Goal: Find specific page/section: Find specific page/section

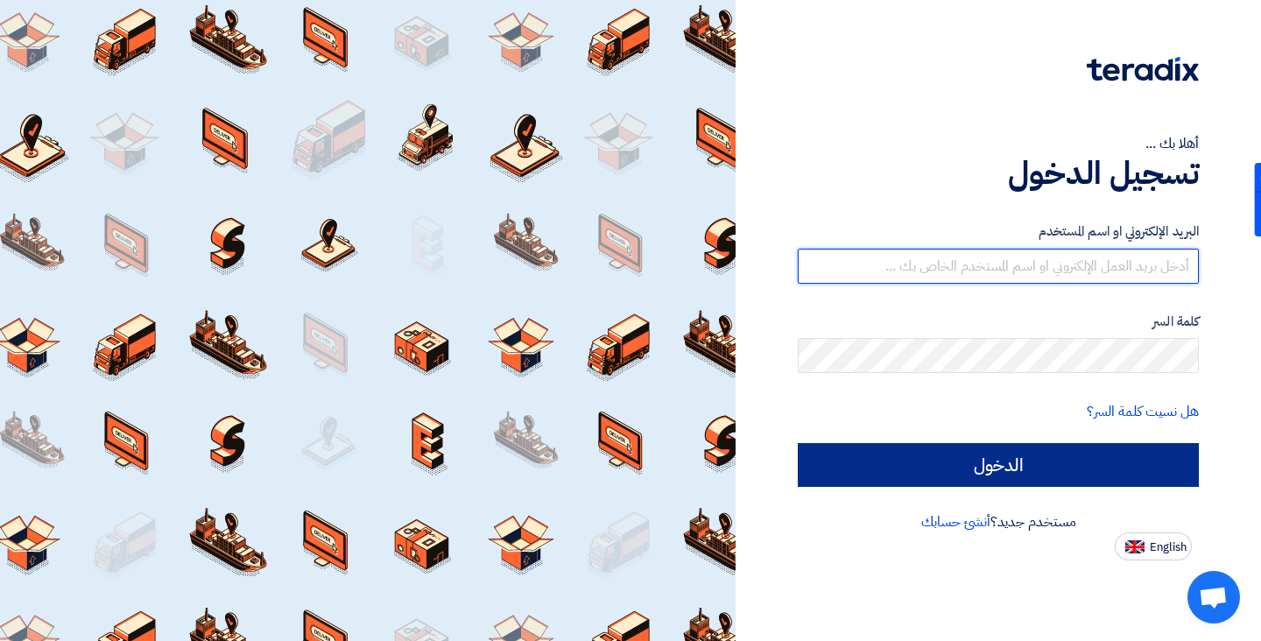
type input "[EMAIL_ADDRESS][DOMAIN_NAME]"
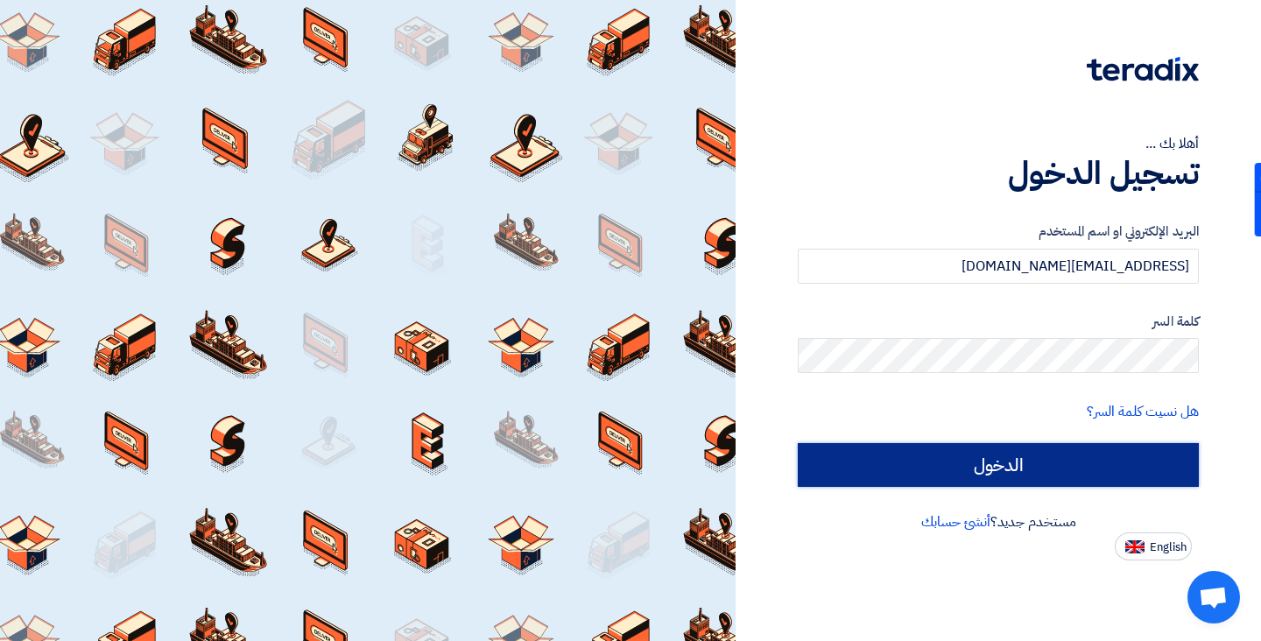
click at [1016, 478] on input "الدخول" at bounding box center [998, 465] width 401 height 44
type input "Sign in"
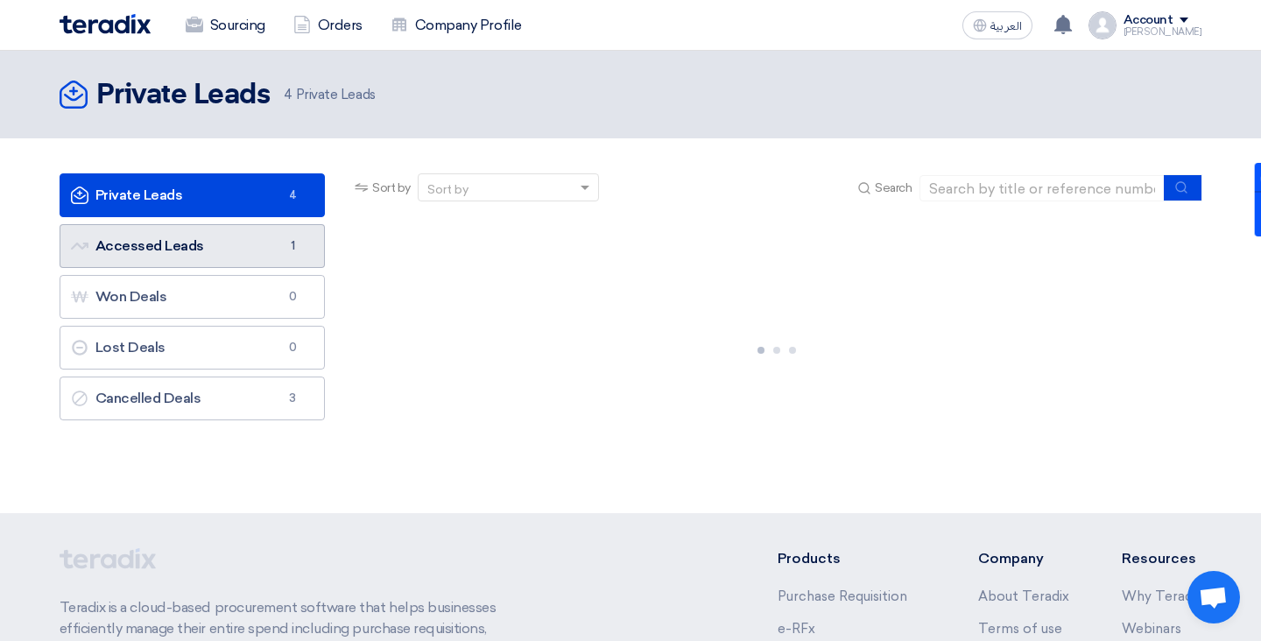
click at [256, 240] on link "Accessed Leads Accessed Leads 1" at bounding box center [193, 246] width 266 height 44
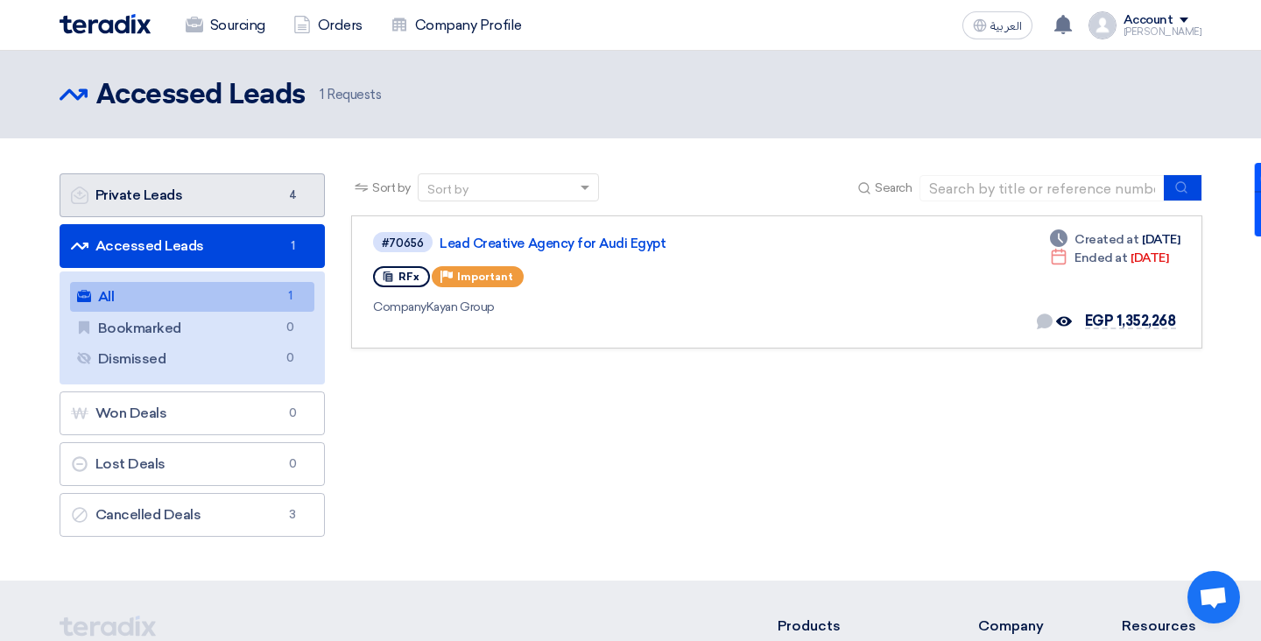
click at [231, 188] on link "Private Leads Private Leads 4" at bounding box center [193, 195] width 266 height 44
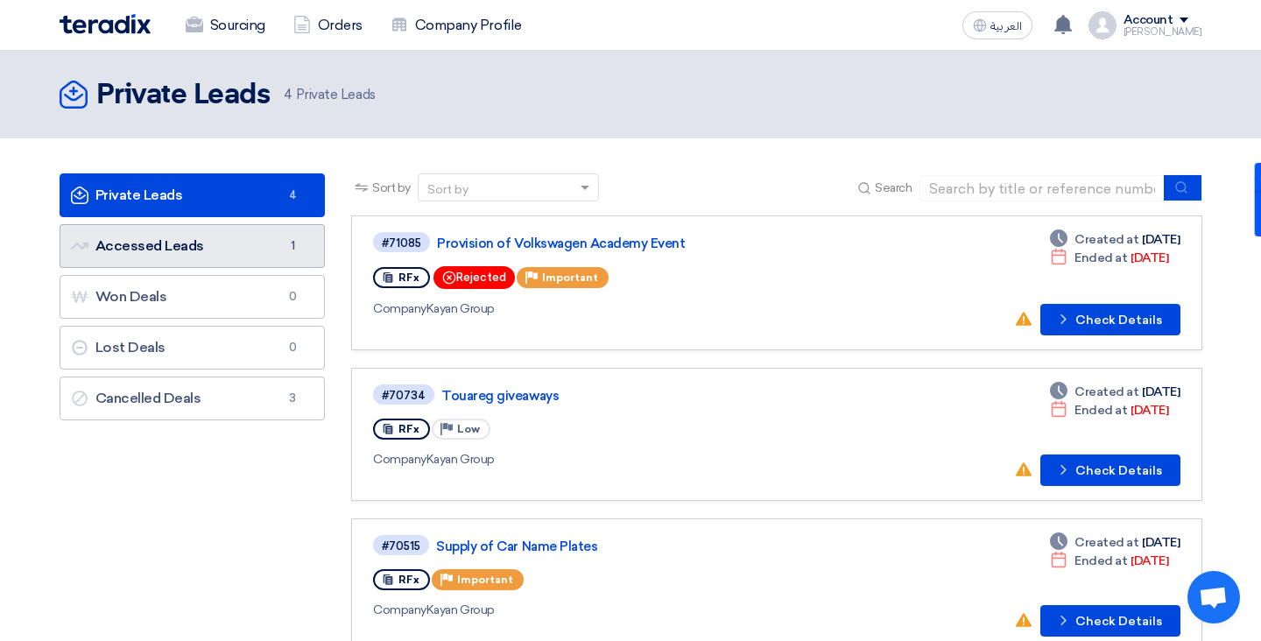
click at [269, 250] on link "Accessed Leads Accessed Leads 1" at bounding box center [193, 246] width 266 height 44
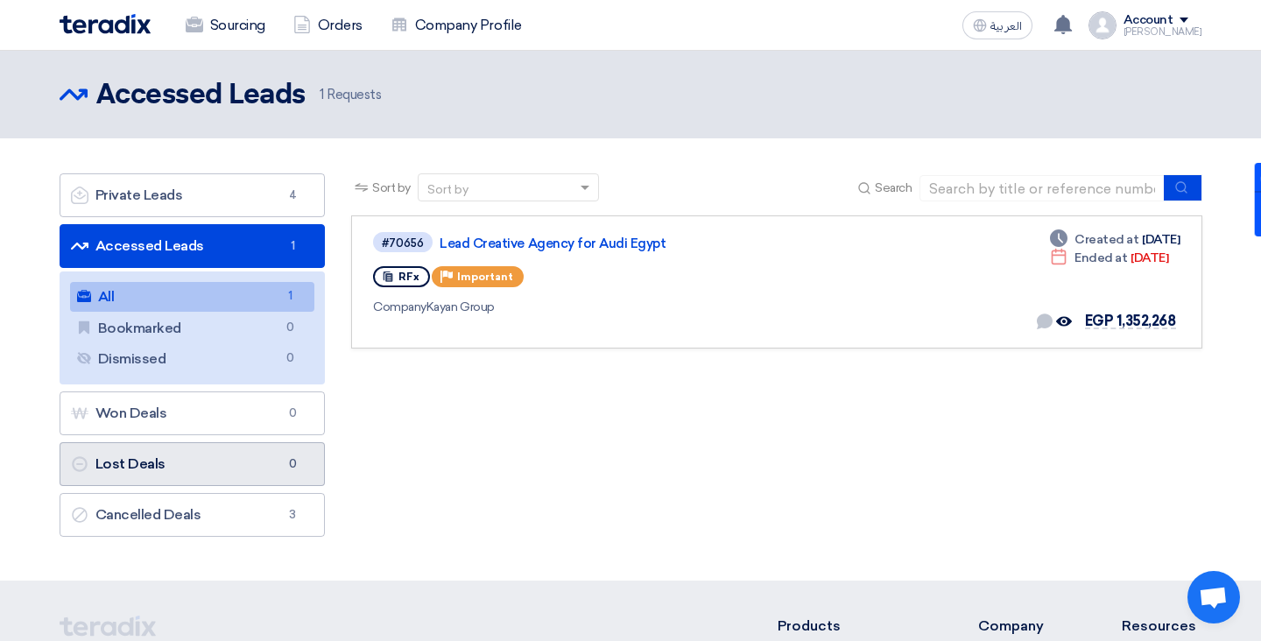
click at [212, 475] on link "Lost Deals Lost Deals 0" at bounding box center [193, 464] width 266 height 44
